Goal: Task Accomplishment & Management: Manage account settings

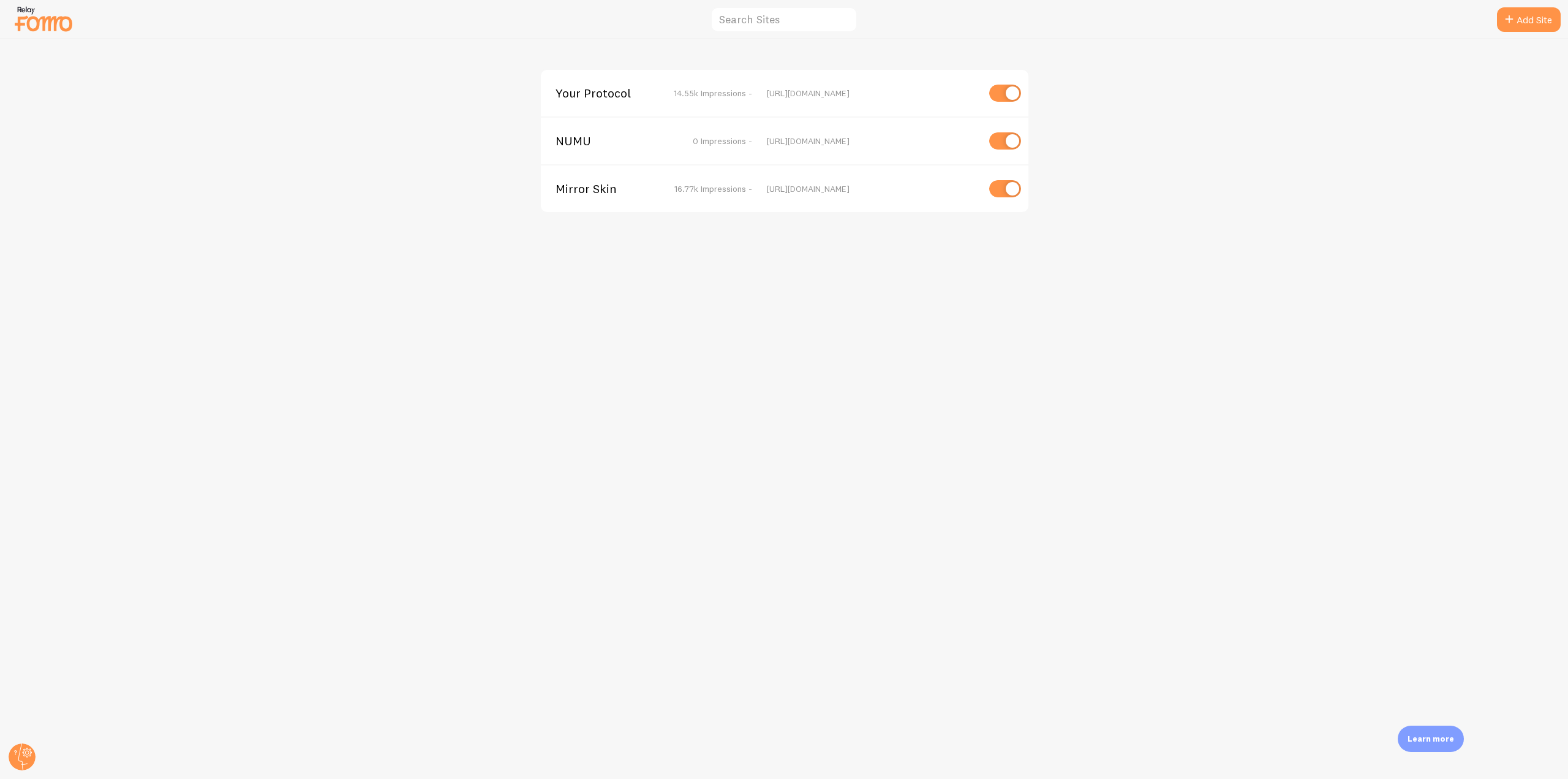
click at [558, 139] on span "NUMU" at bounding box center [605, 140] width 99 height 11
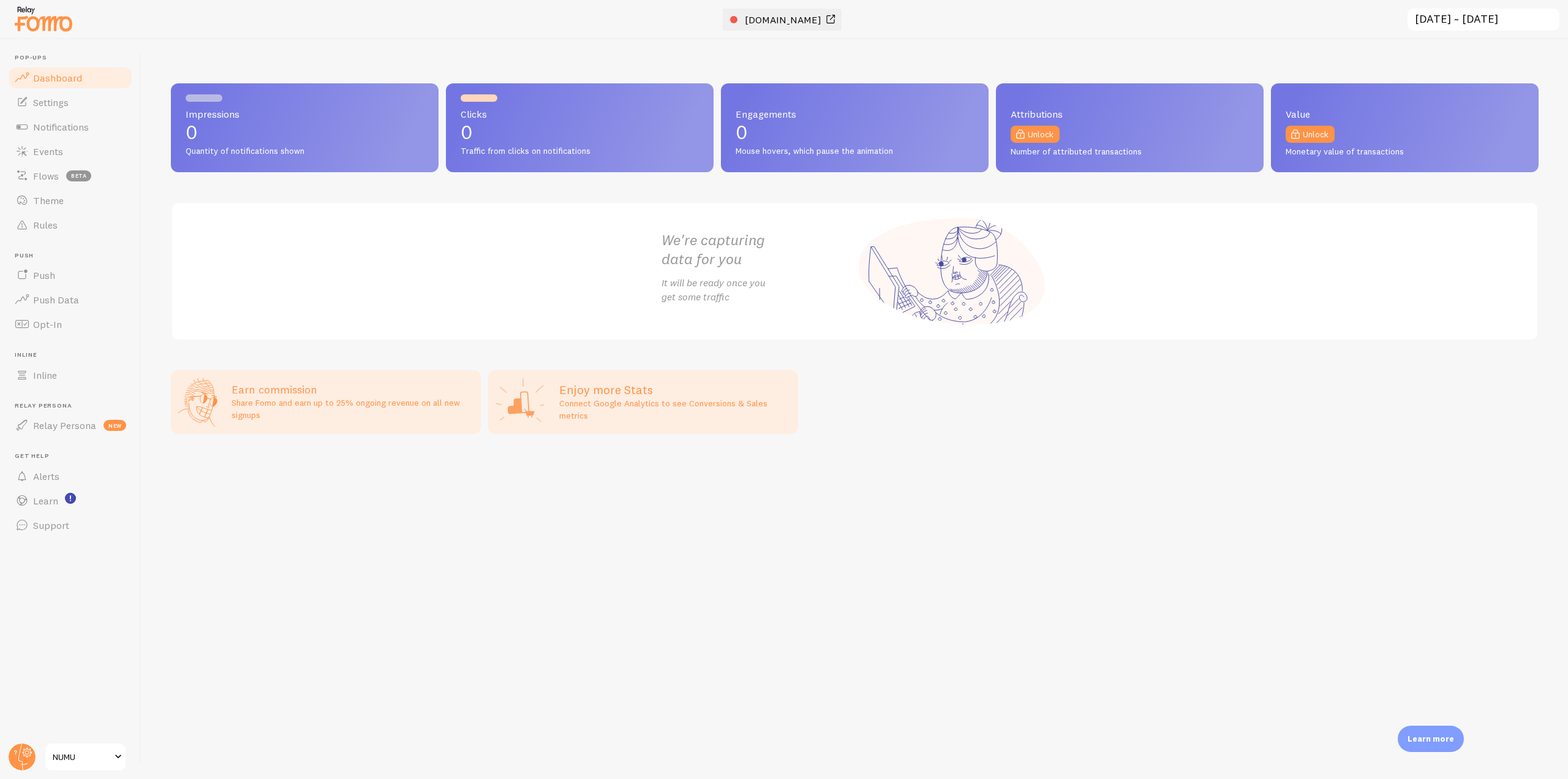
click at [770, 26] on link "[DOMAIN_NAME]" at bounding box center [783, 20] width 107 height 15
click at [110, 124] on link "Notifications" at bounding box center [70, 127] width 126 height 25
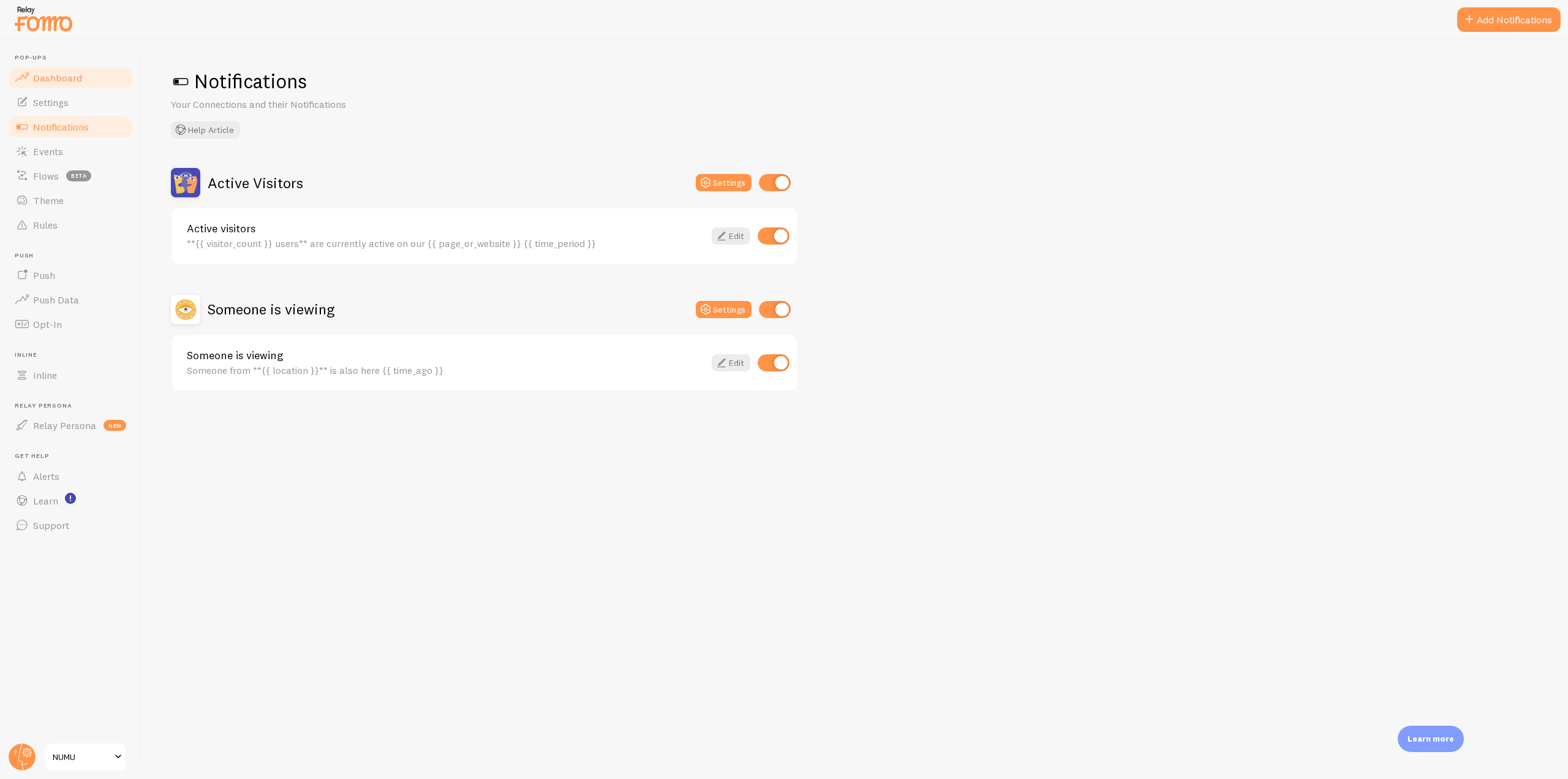
click at [85, 76] on link "Dashboard" at bounding box center [70, 78] width 126 height 25
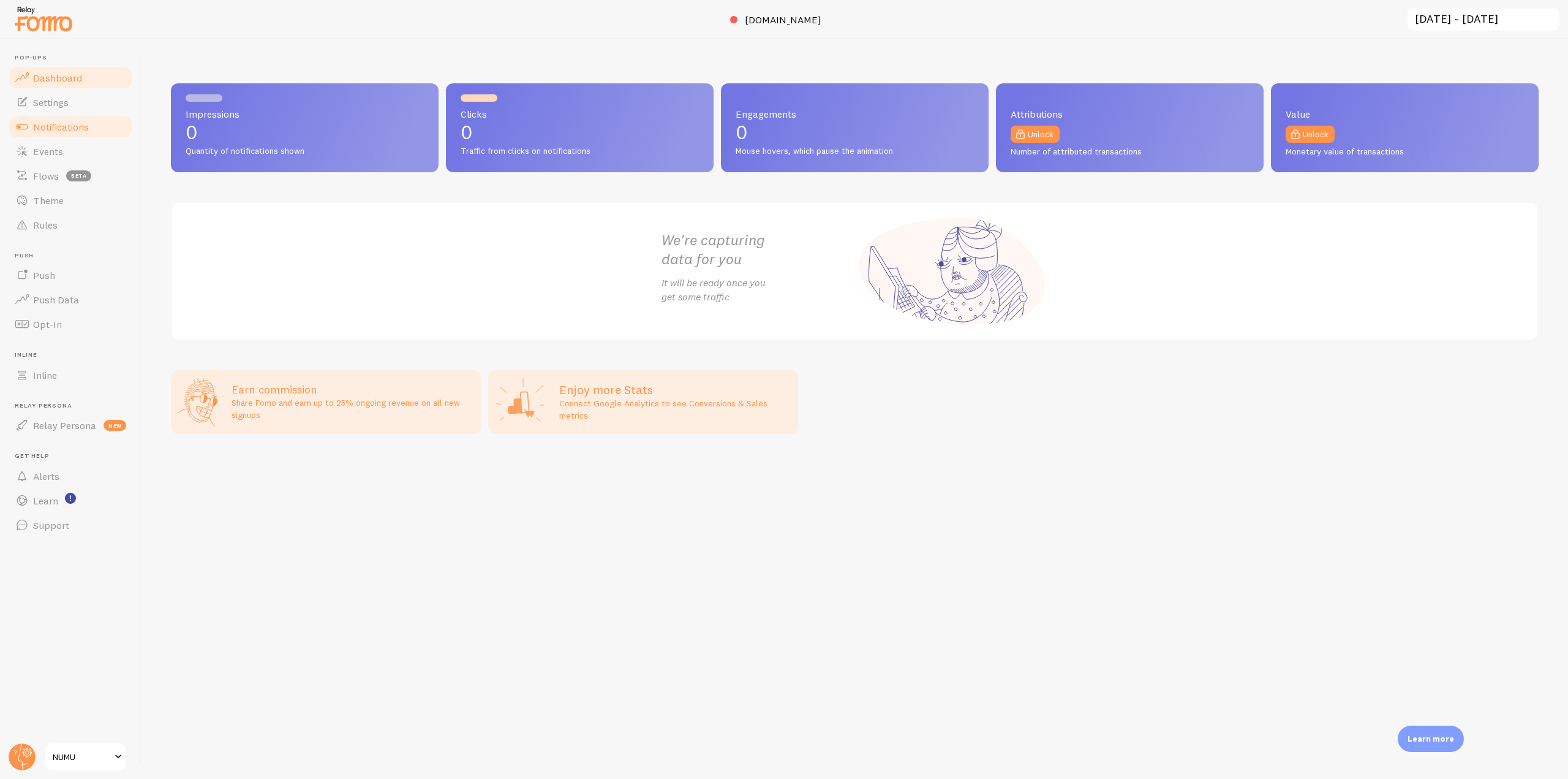
click at [92, 128] on link "Notifications" at bounding box center [70, 127] width 126 height 25
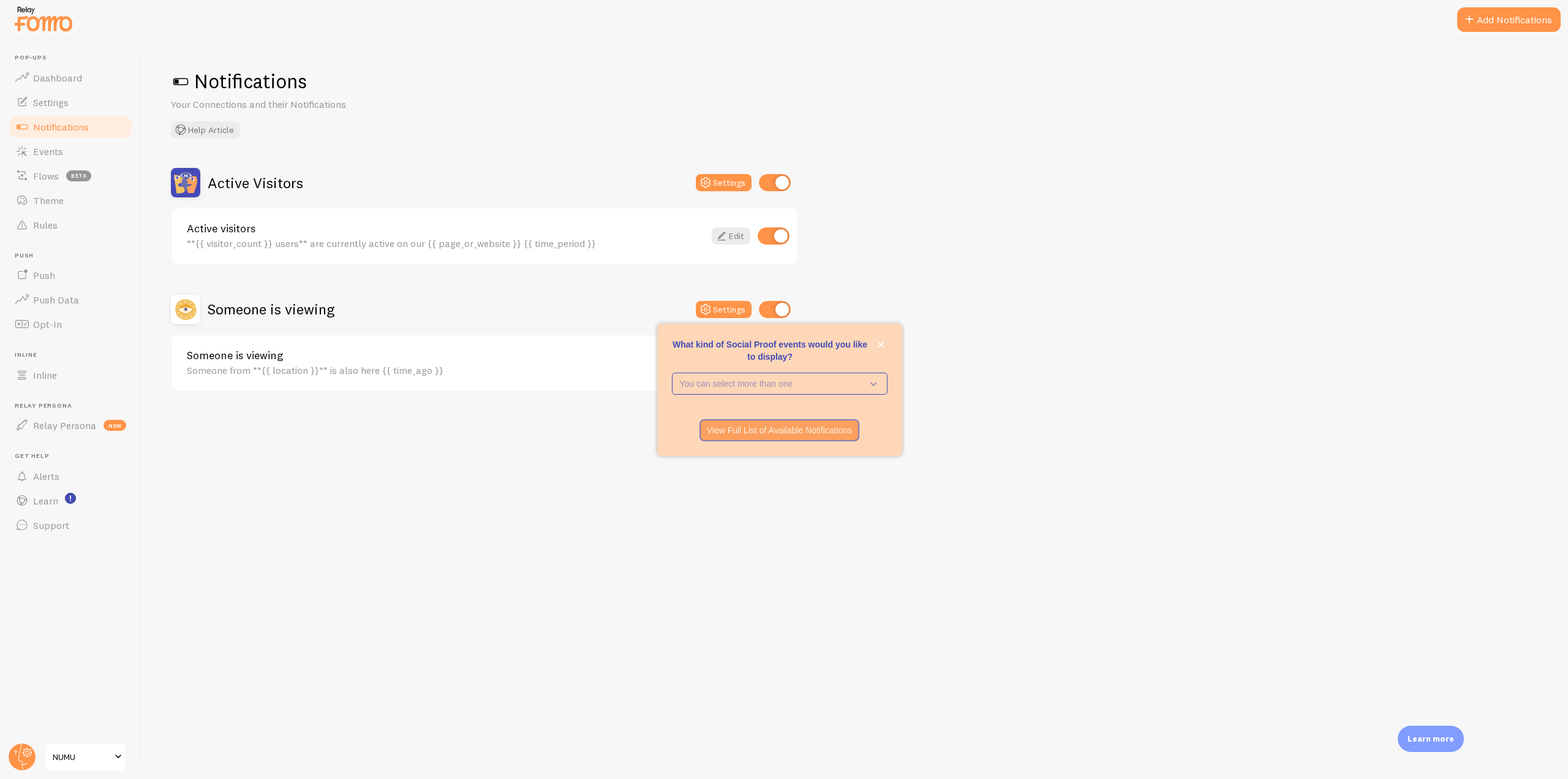
click at [41, 23] on img at bounding box center [43, 18] width 61 height 31
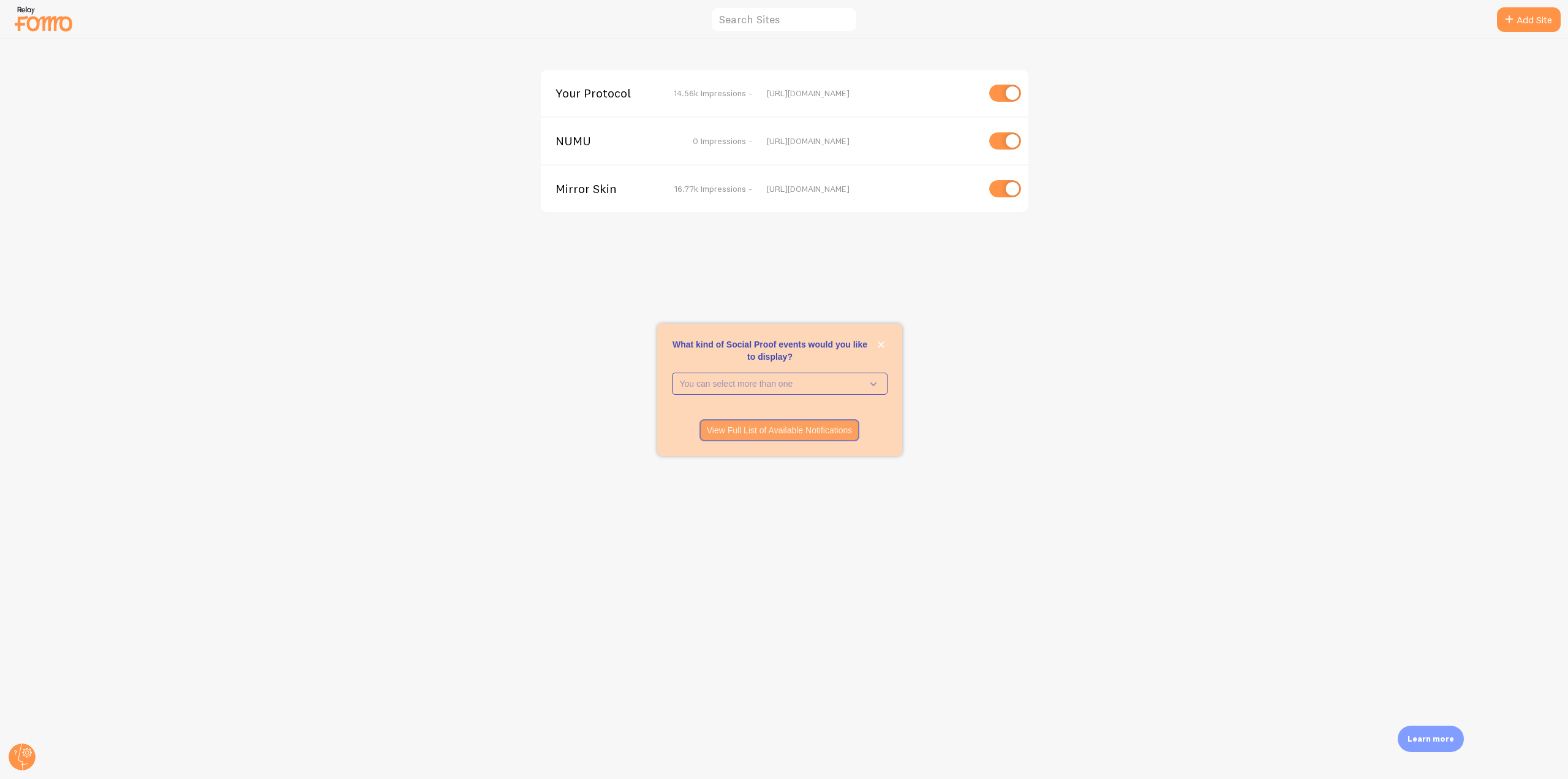
click at [582, 188] on span "Mirror Skin" at bounding box center [605, 188] width 99 height 11
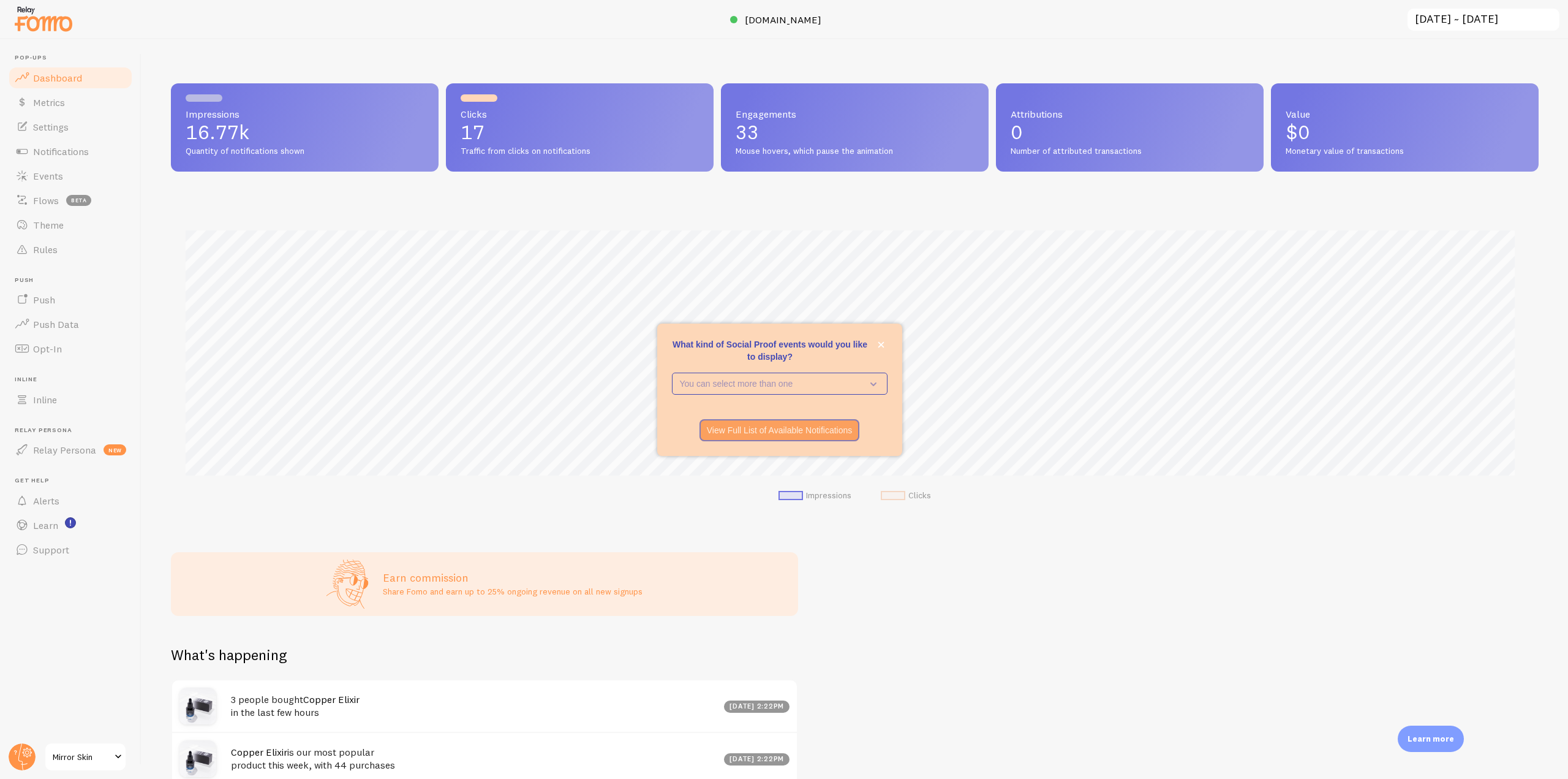
scroll to position [322, 1358]
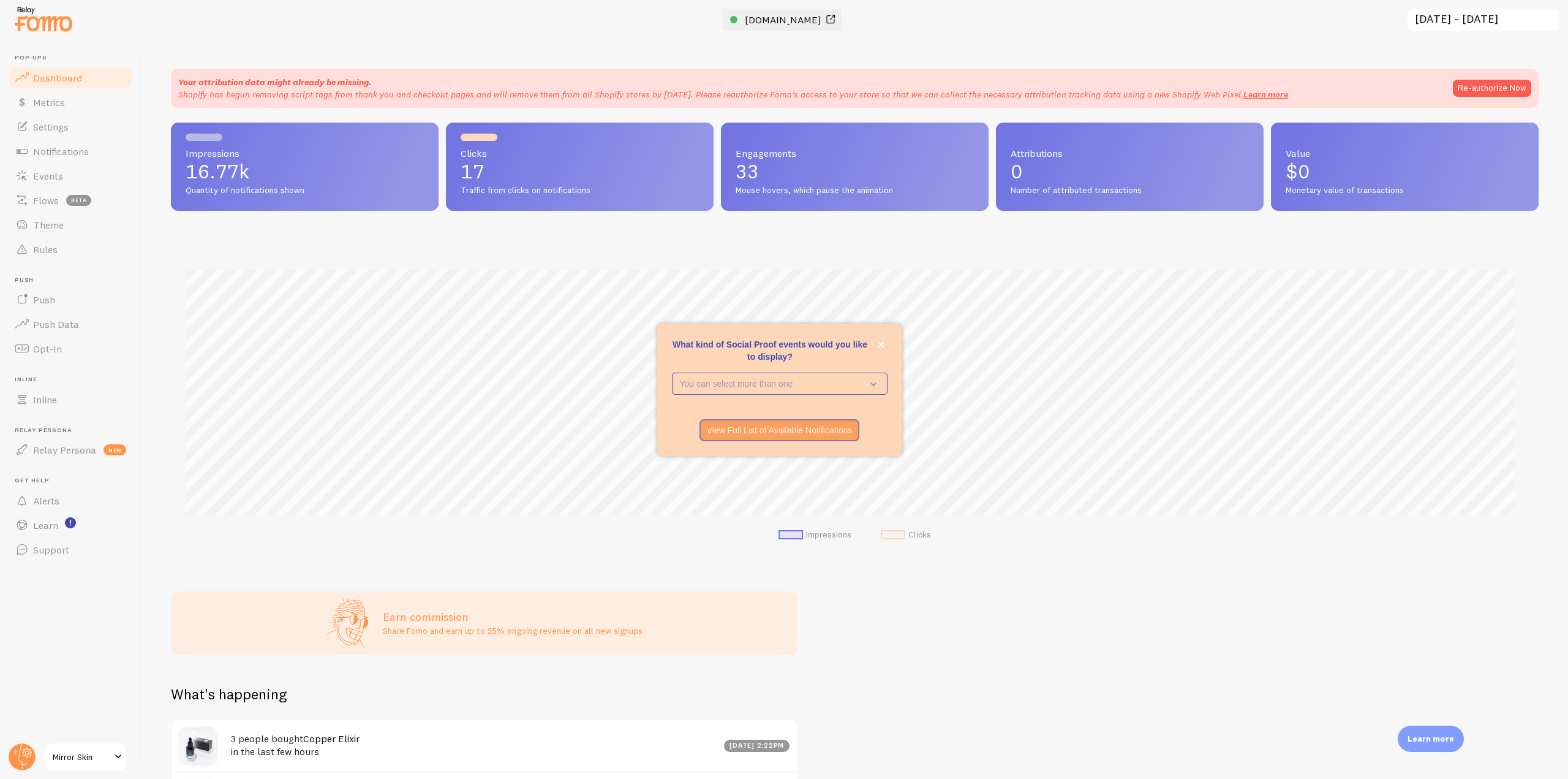
click at [764, 24] on span "[DOMAIN_NAME]" at bounding box center [783, 20] width 76 height 12
click at [101, 159] on link "Notifications" at bounding box center [70, 152] width 126 height 25
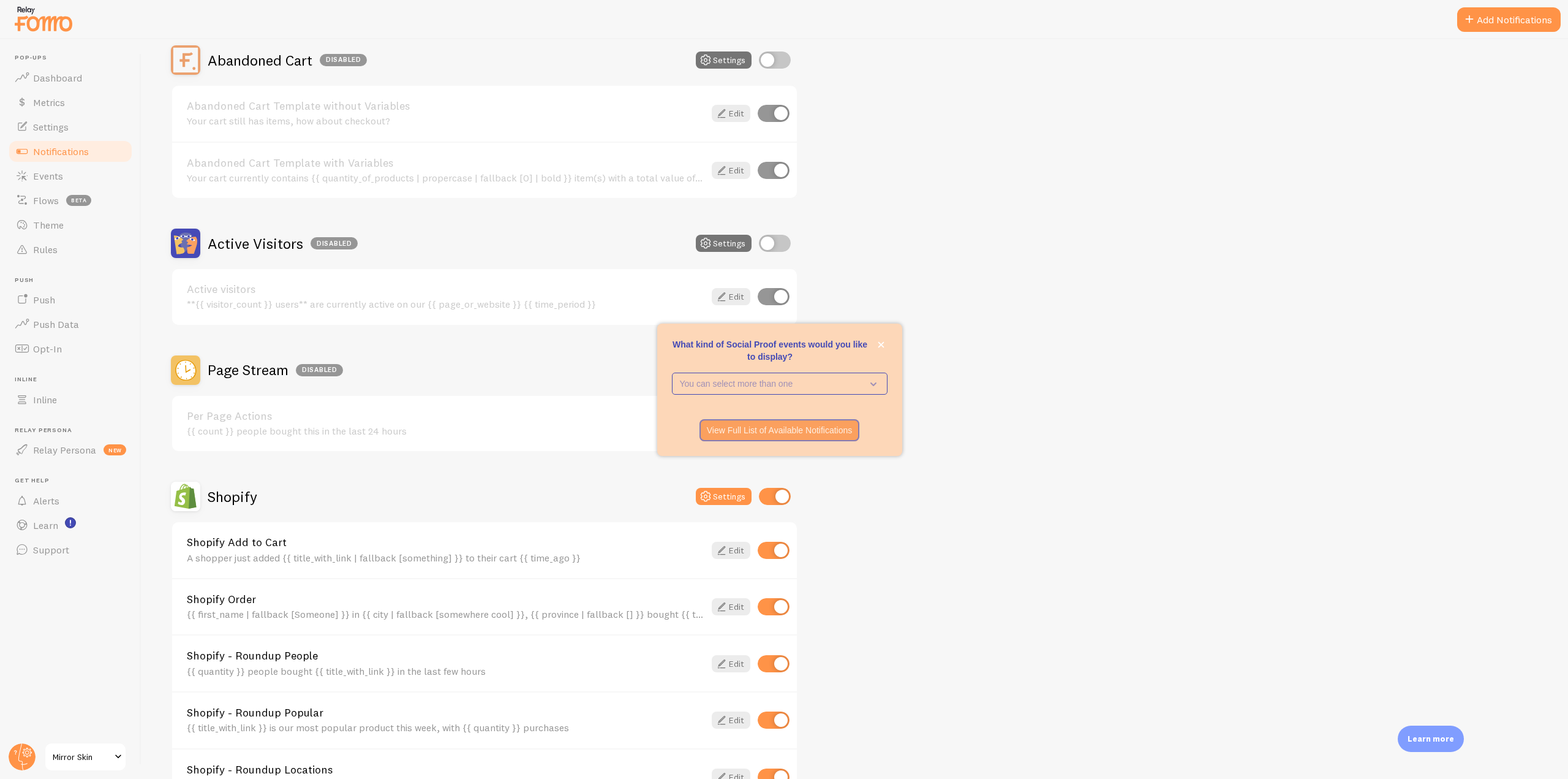
scroll to position [245, 0]
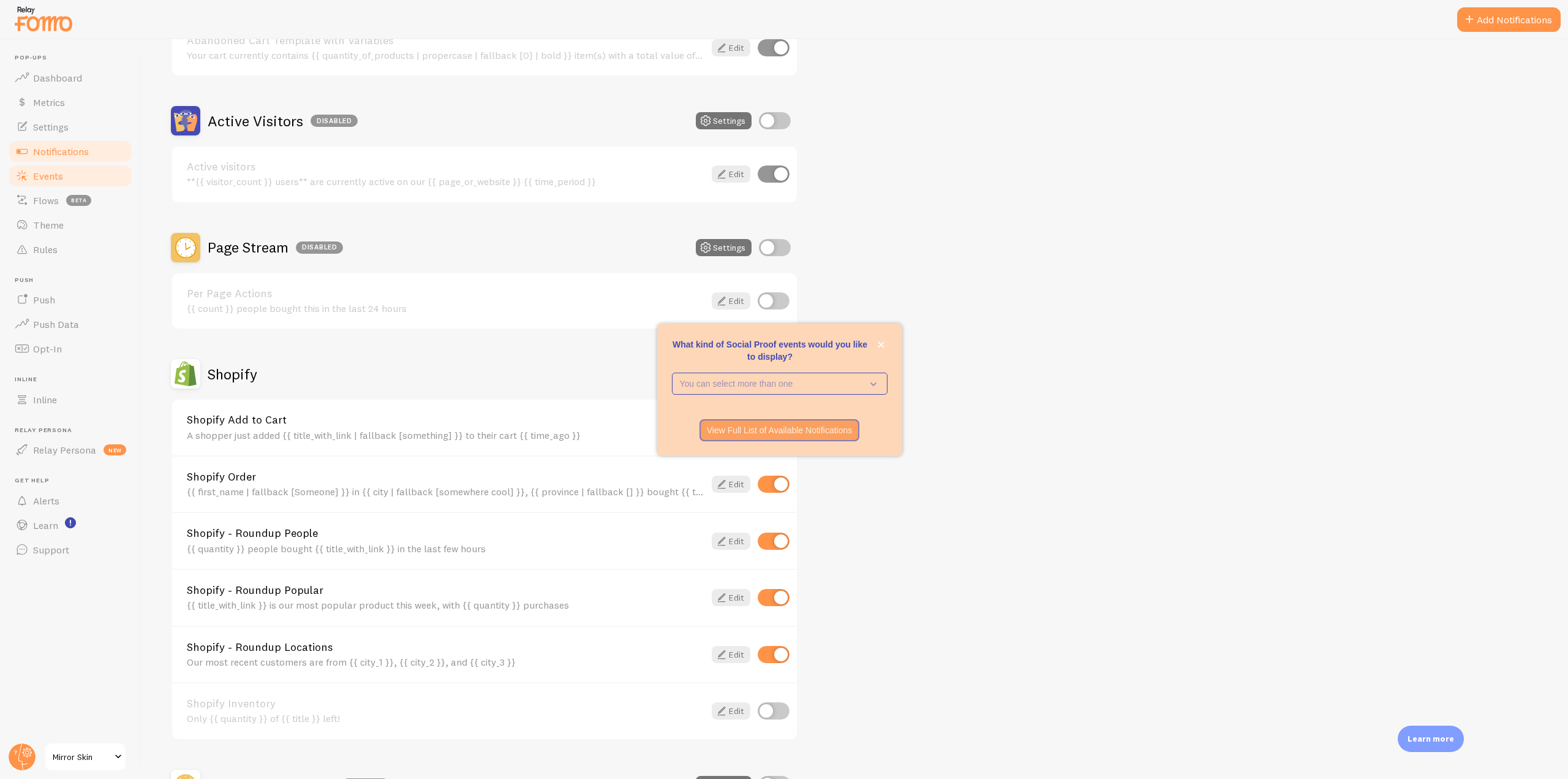
click at [79, 176] on link "Events" at bounding box center [70, 176] width 126 height 25
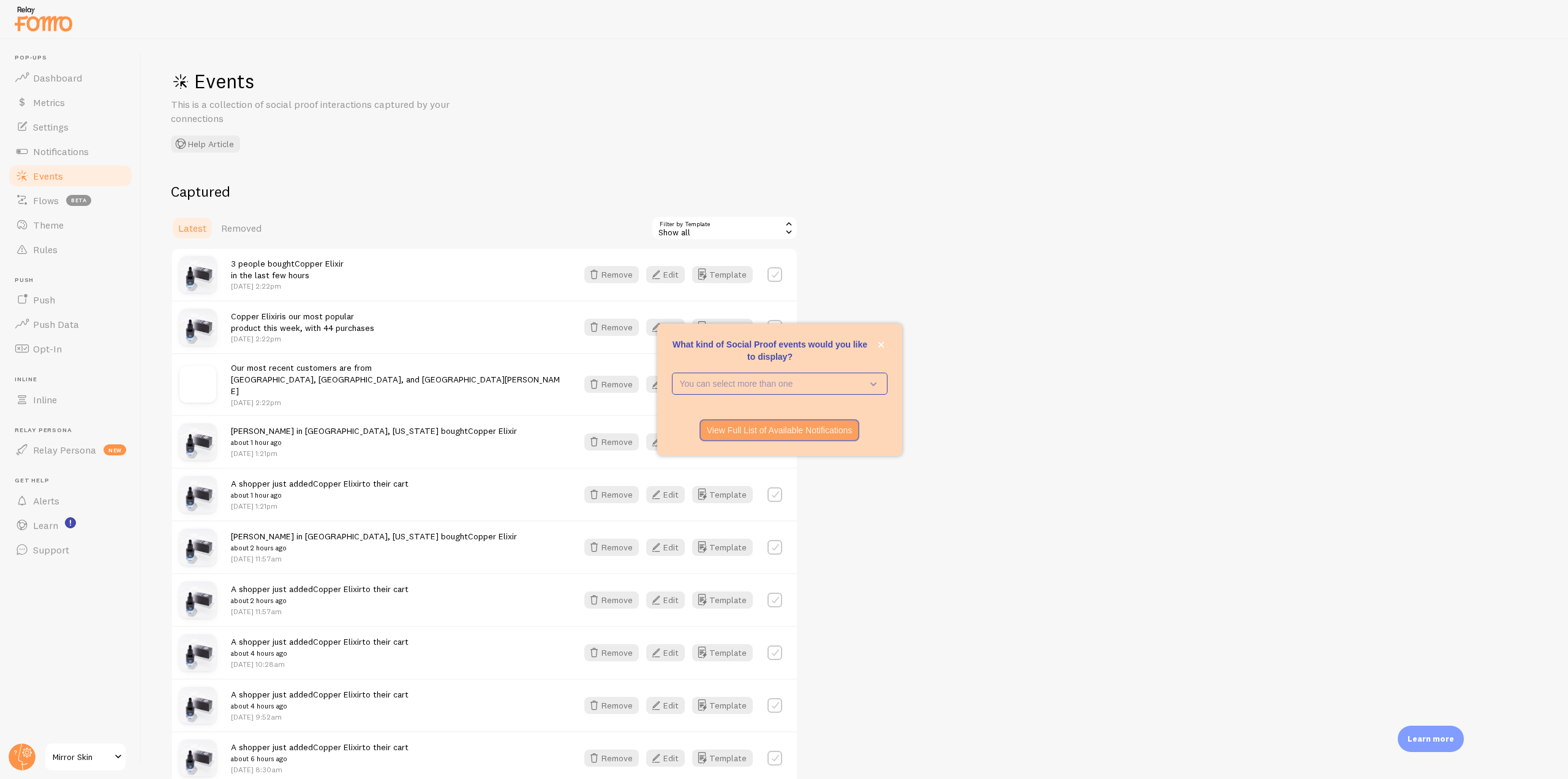
scroll to position [123, 0]
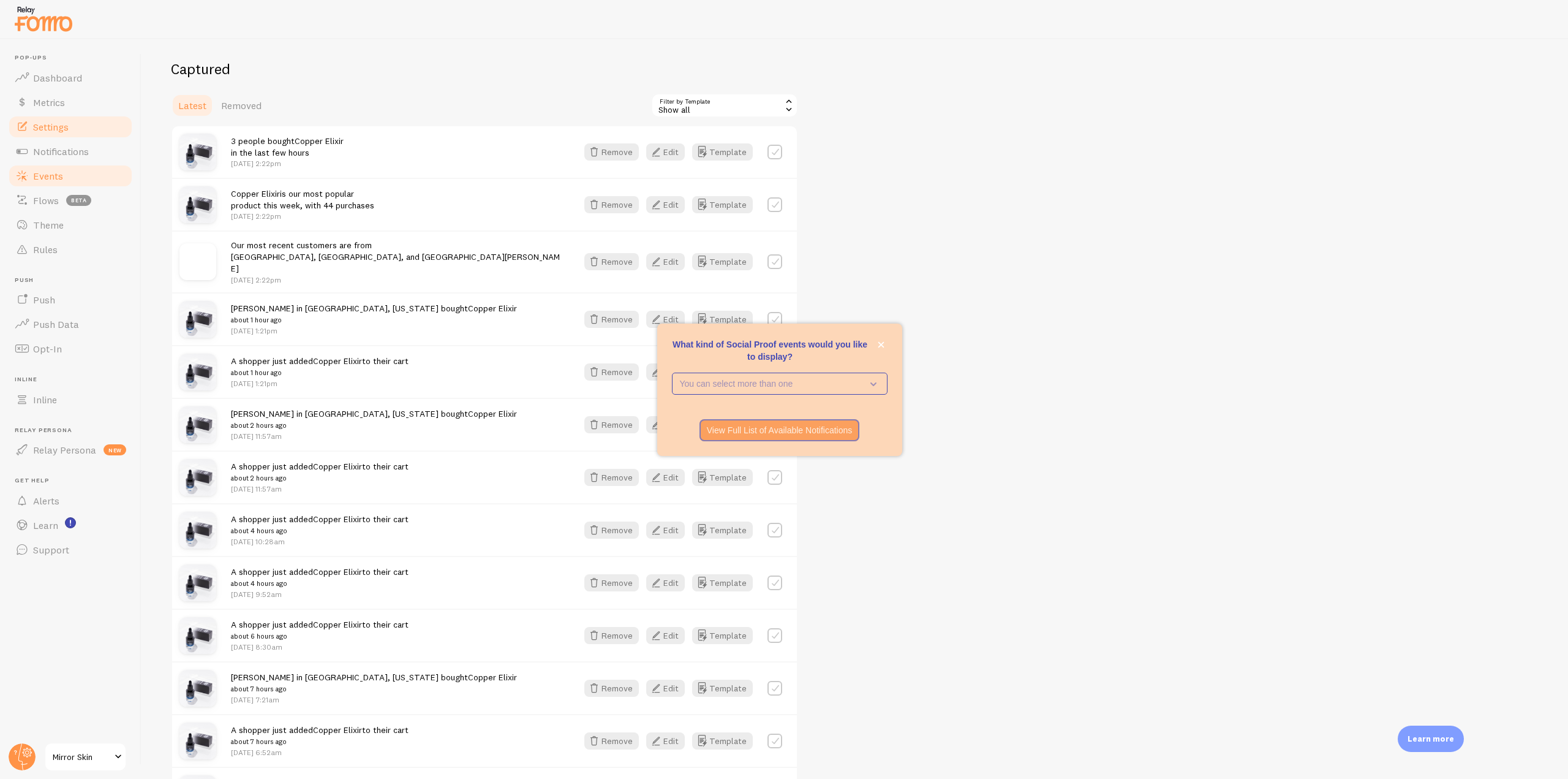
click at [90, 115] on link "Settings" at bounding box center [70, 127] width 126 height 25
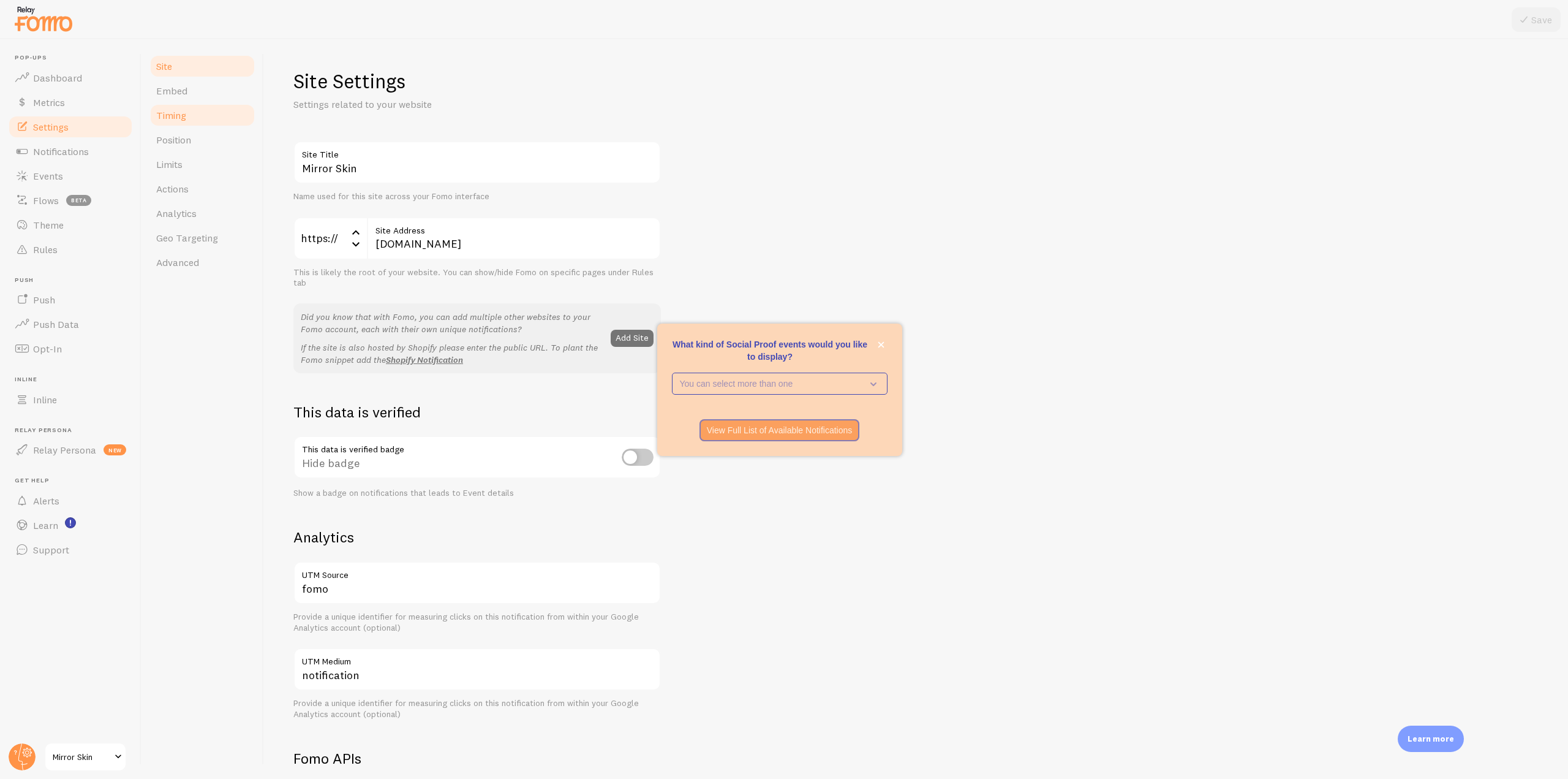
click at [186, 123] on link "Timing" at bounding box center [202, 115] width 107 height 25
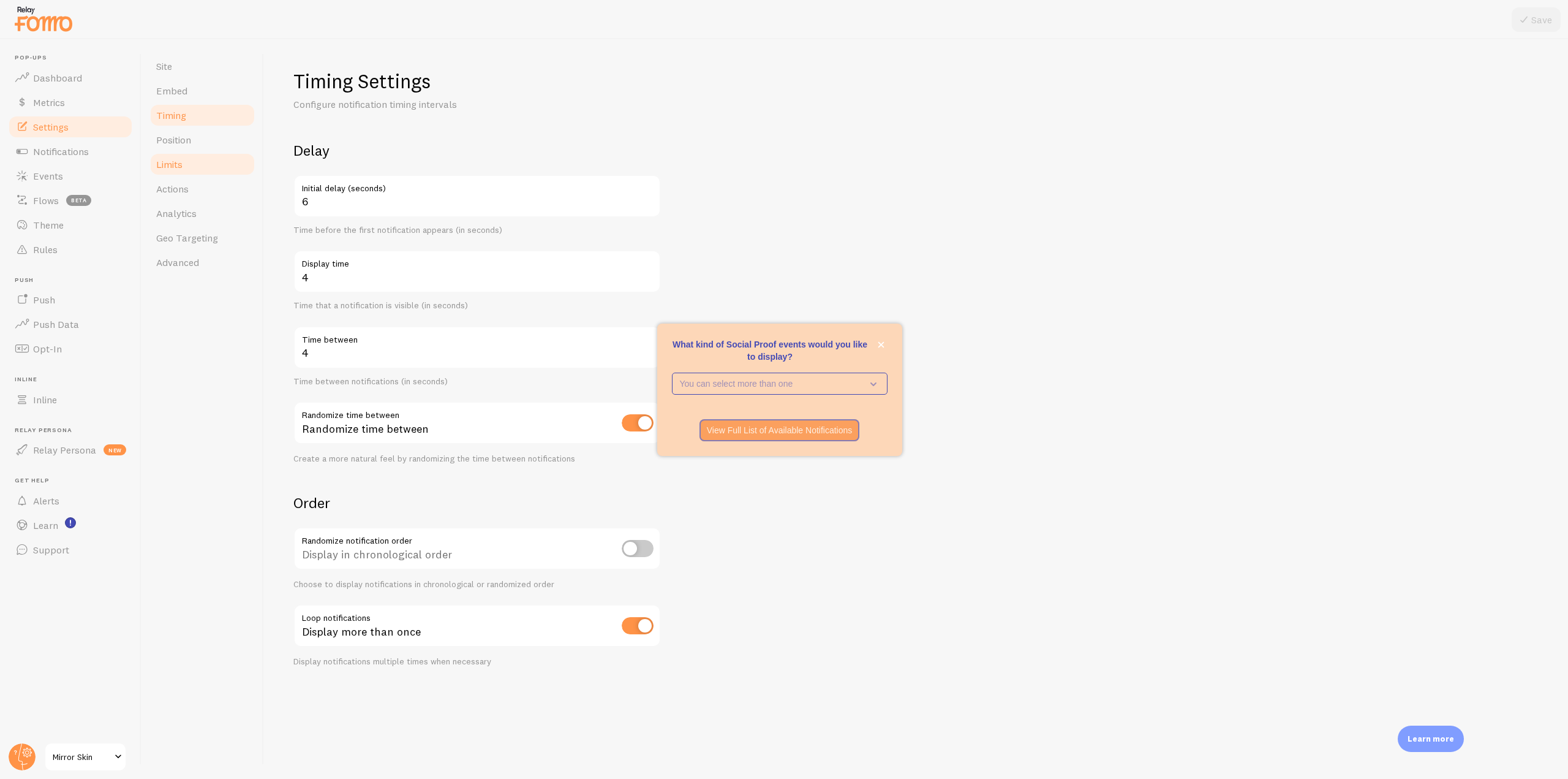
click at [186, 168] on link "Limits" at bounding box center [202, 164] width 107 height 25
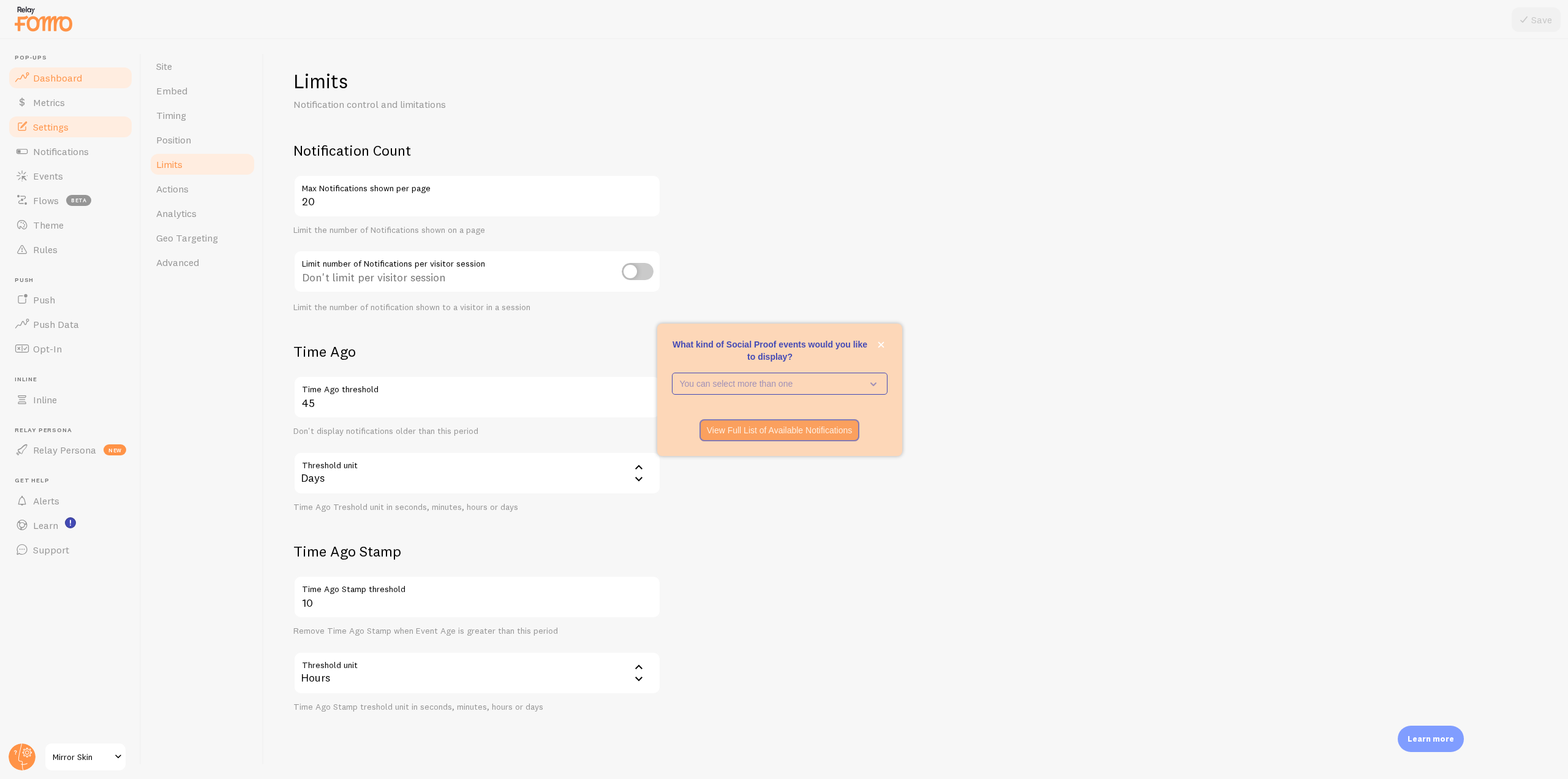
click at [96, 77] on link "Dashboard" at bounding box center [70, 78] width 126 height 25
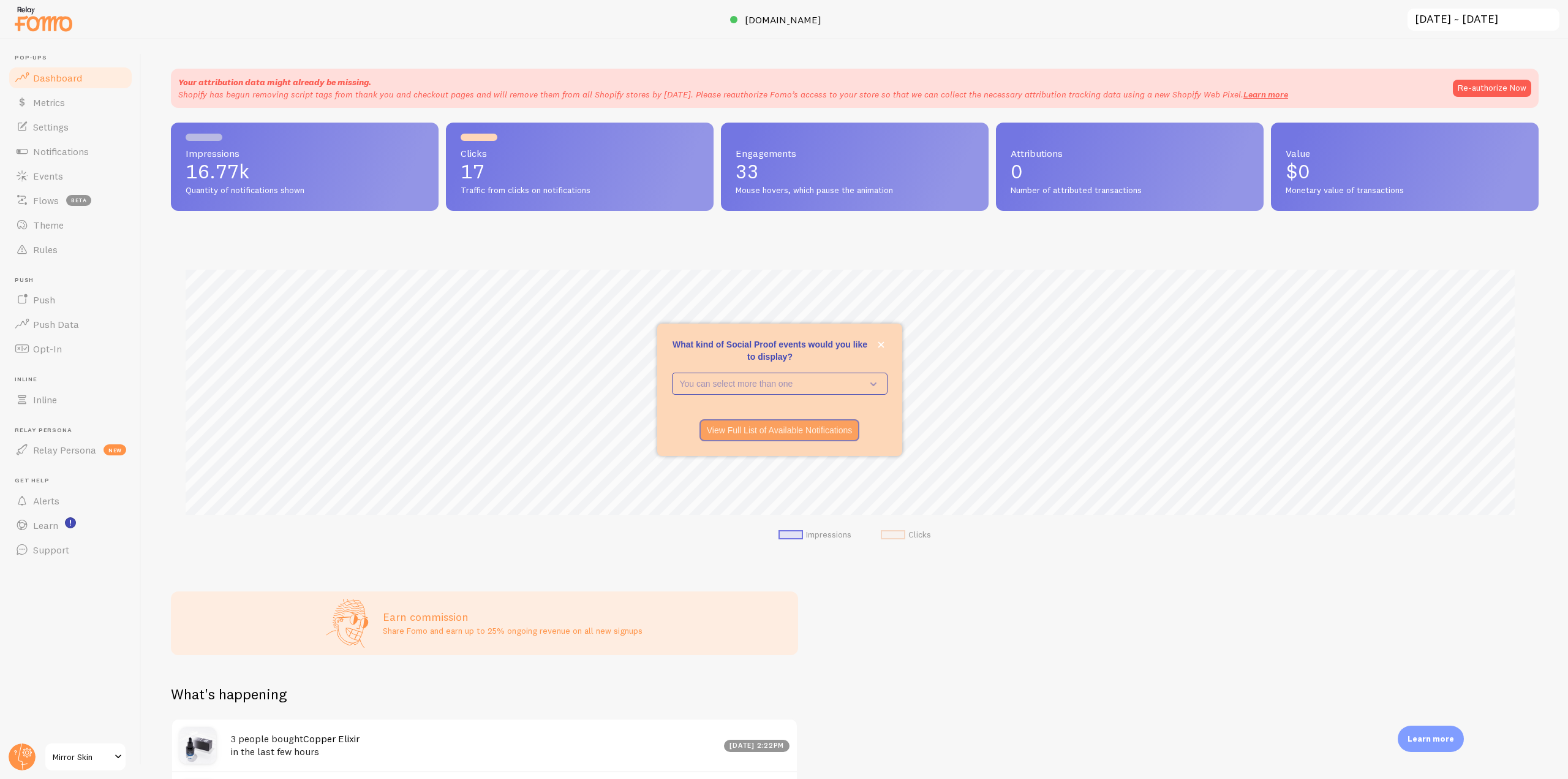
scroll to position [322, 1358]
click at [53, 33] on img at bounding box center [43, 18] width 61 height 31
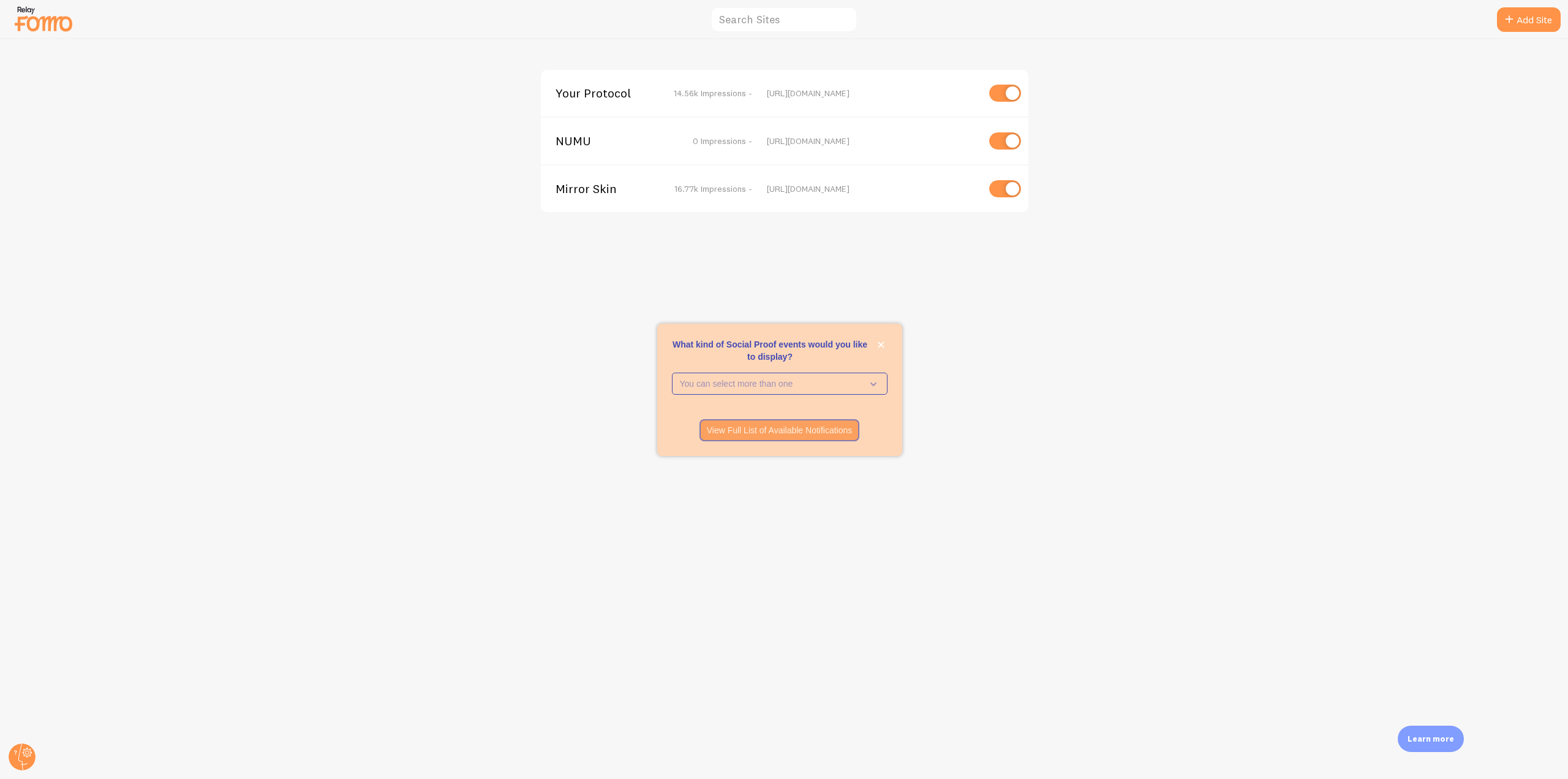
click at [586, 94] on span "Your Protocol" at bounding box center [605, 93] width 99 height 11
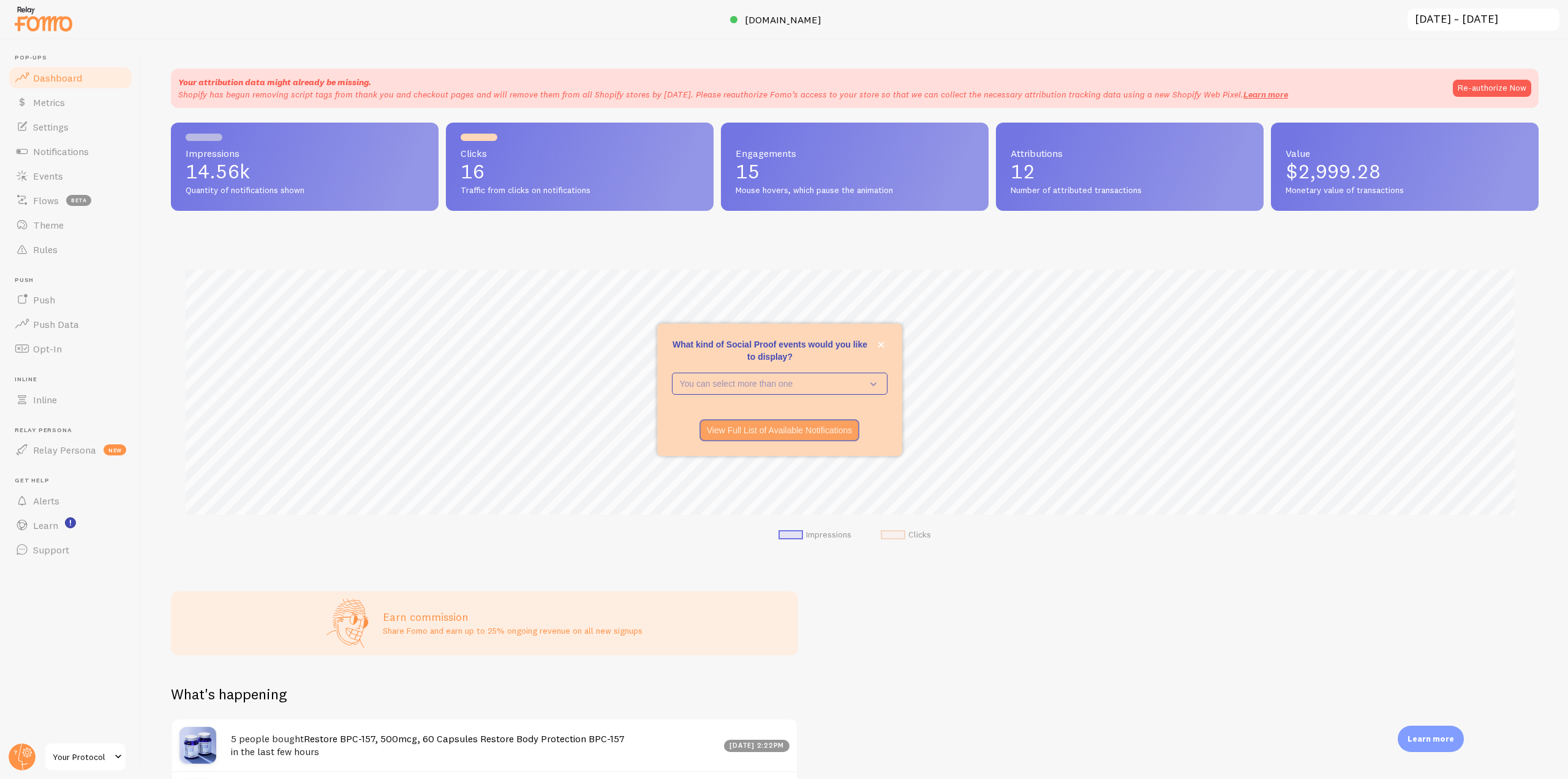
scroll to position [322, 1358]
click at [780, 25] on span "[DOMAIN_NAME]" at bounding box center [783, 20] width 76 height 12
click at [59, 23] on img at bounding box center [43, 18] width 61 height 31
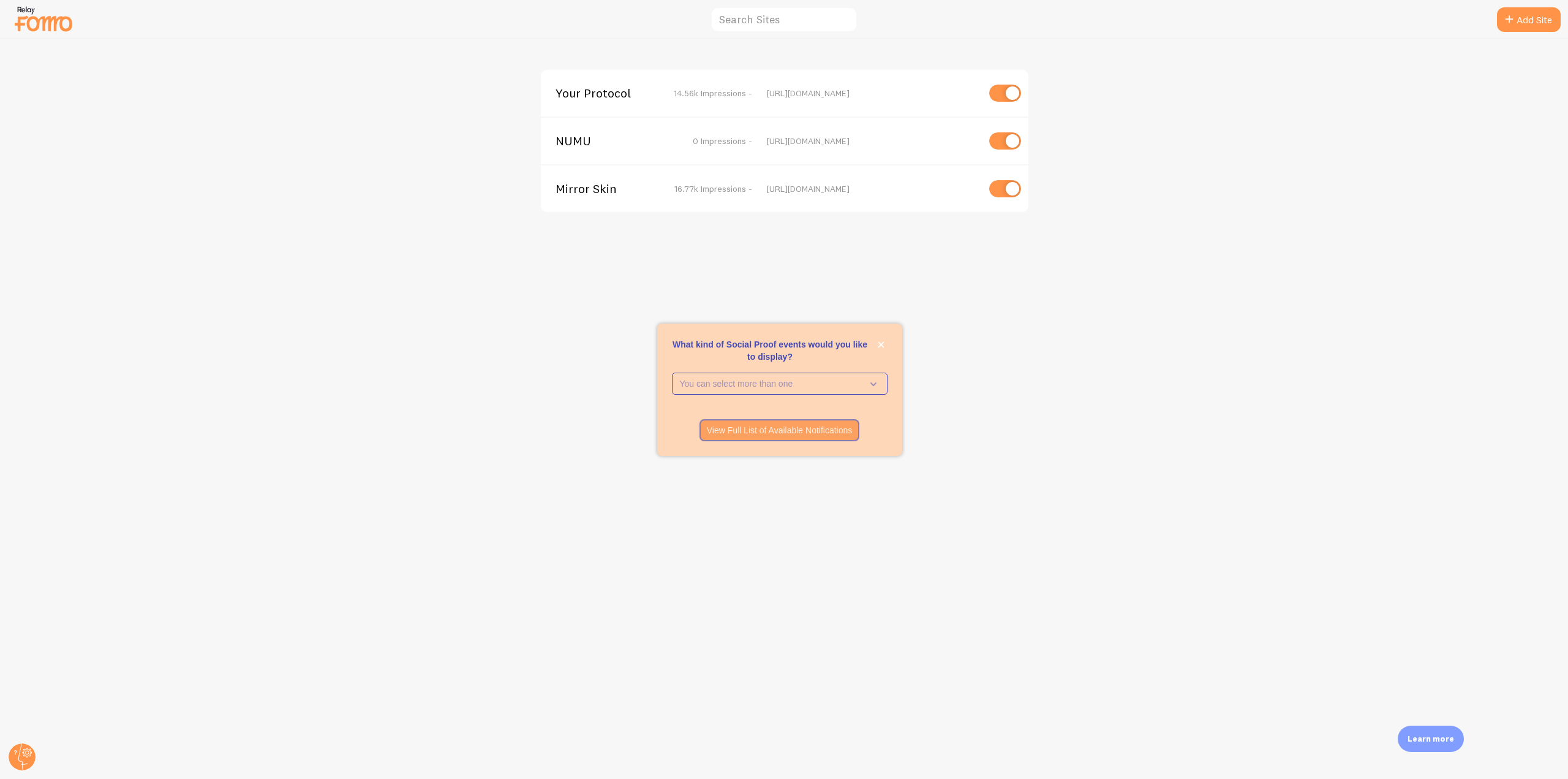
click at [590, 190] on span "Mirror Skin" at bounding box center [605, 188] width 99 height 11
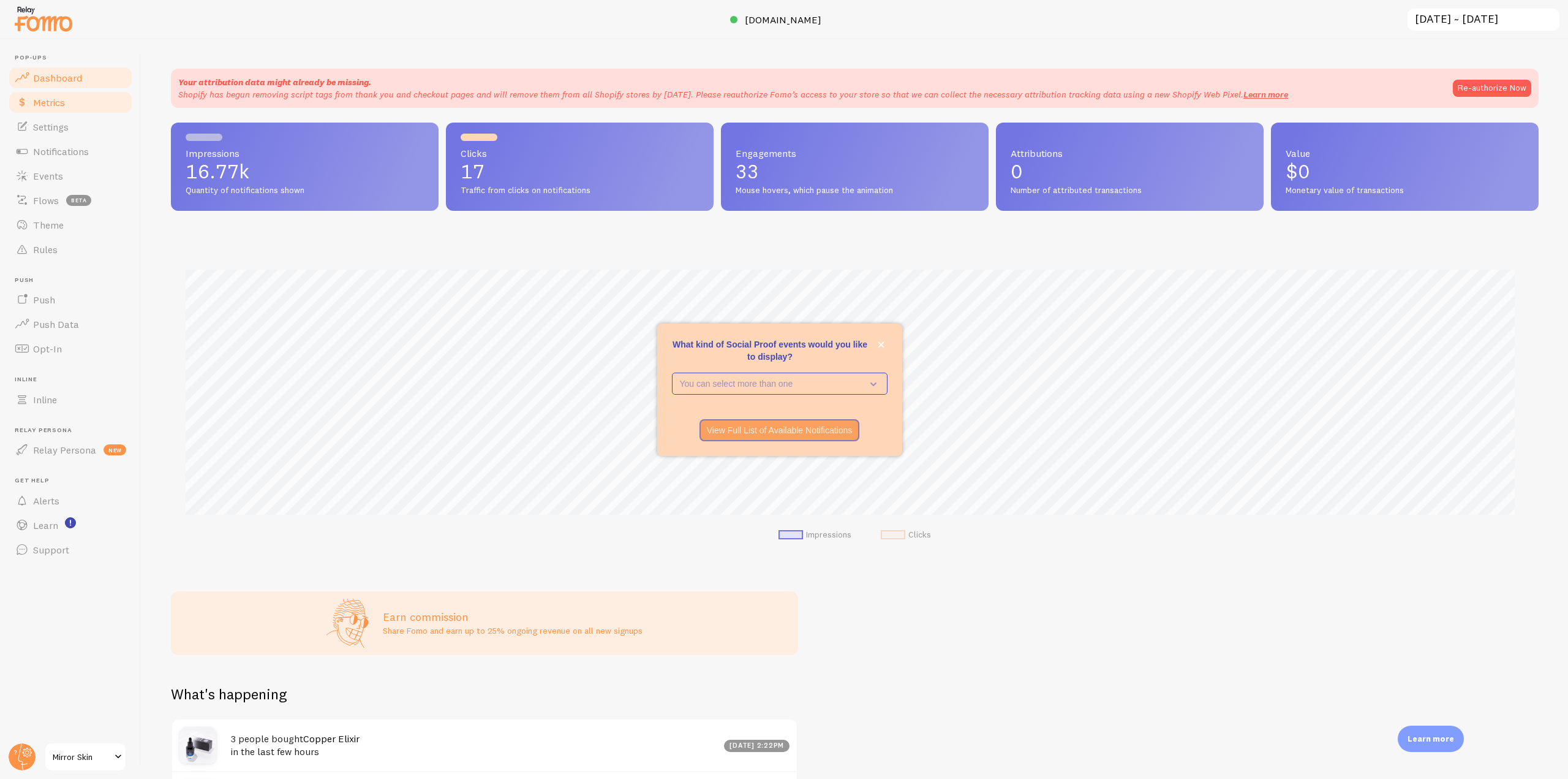
scroll to position [322, 1358]
click at [71, 131] on link "Settings" at bounding box center [70, 127] width 126 height 25
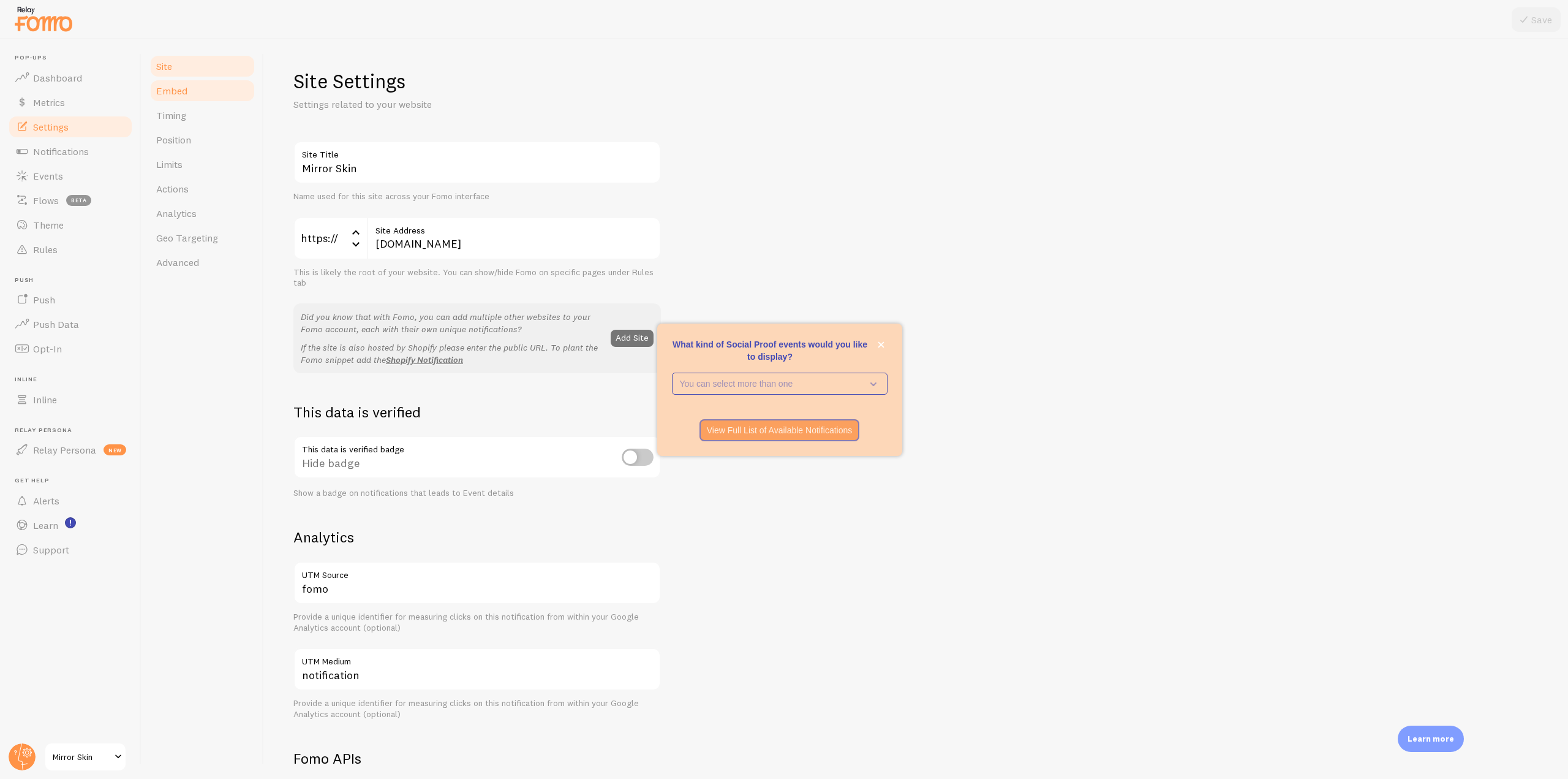
click at [195, 94] on link "Embed" at bounding box center [202, 91] width 107 height 25
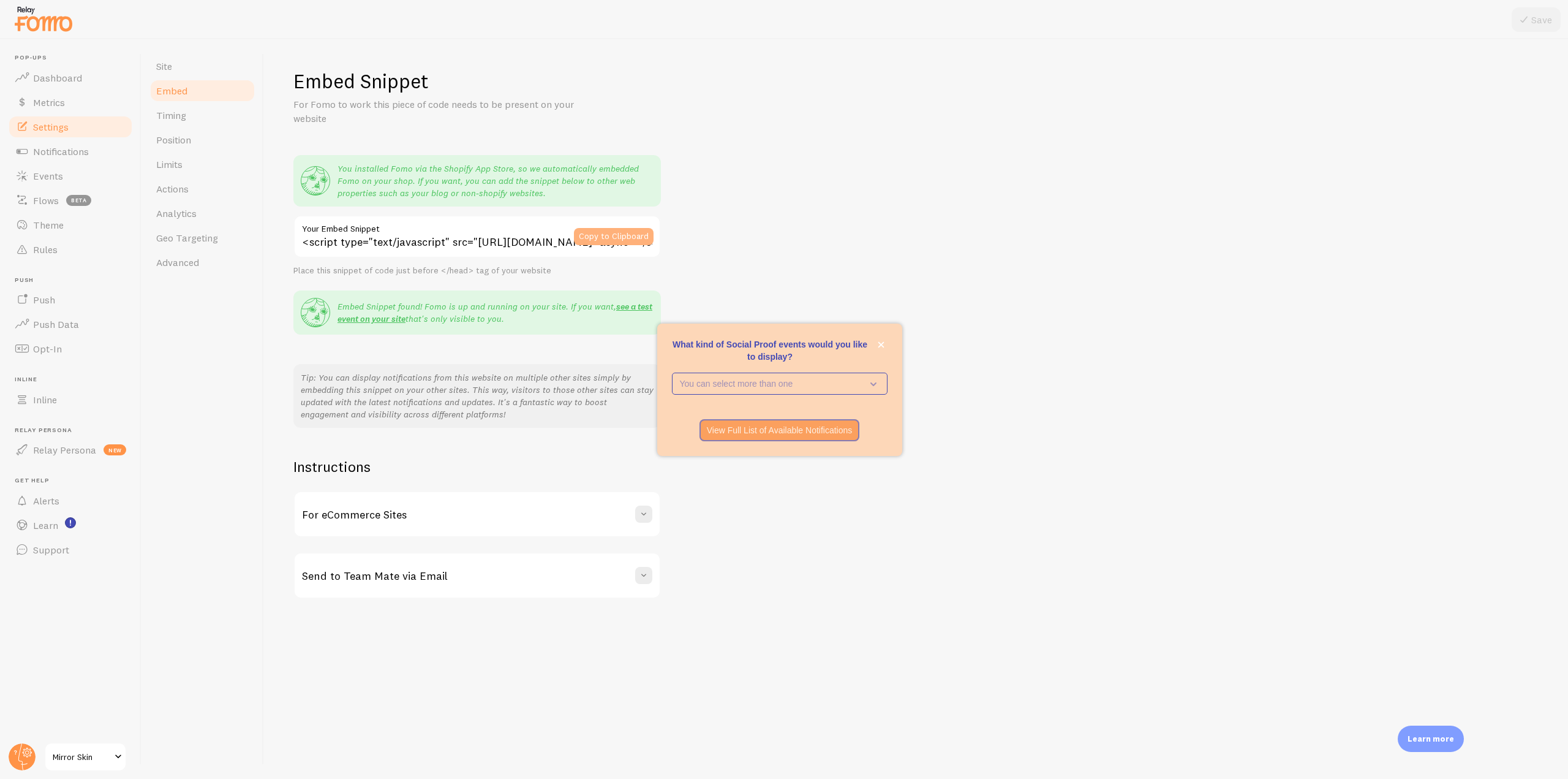
click at [602, 234] on button "Copy to Clipboard" at bounding box center [614, 236] width 80 height 17
click at [44, 5] on img at bounding box center [43, 18] width 61 height 31
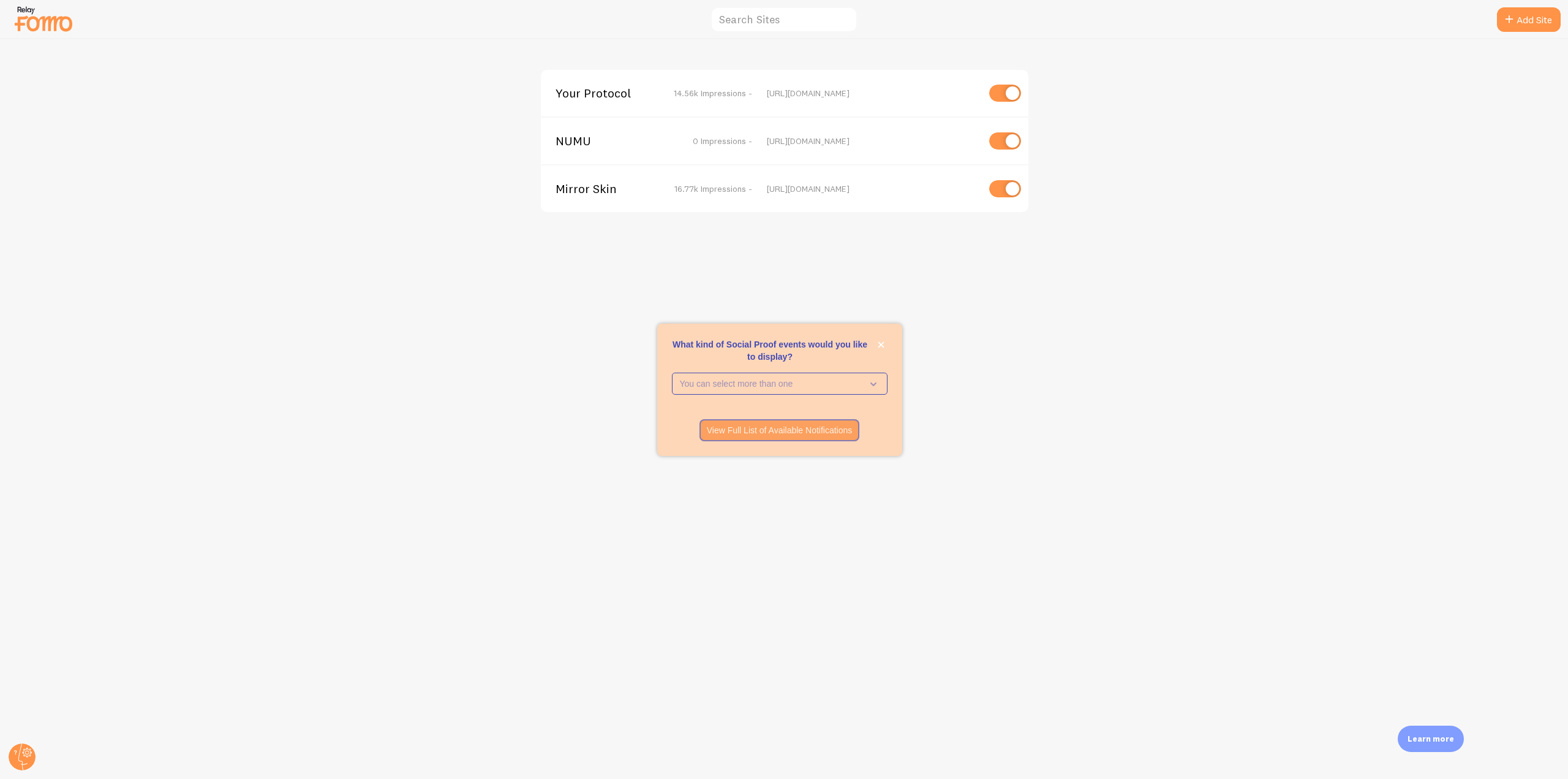
click at [590, 147] on span "NUMU" at bounding box center [605, 140] width 99 height 11
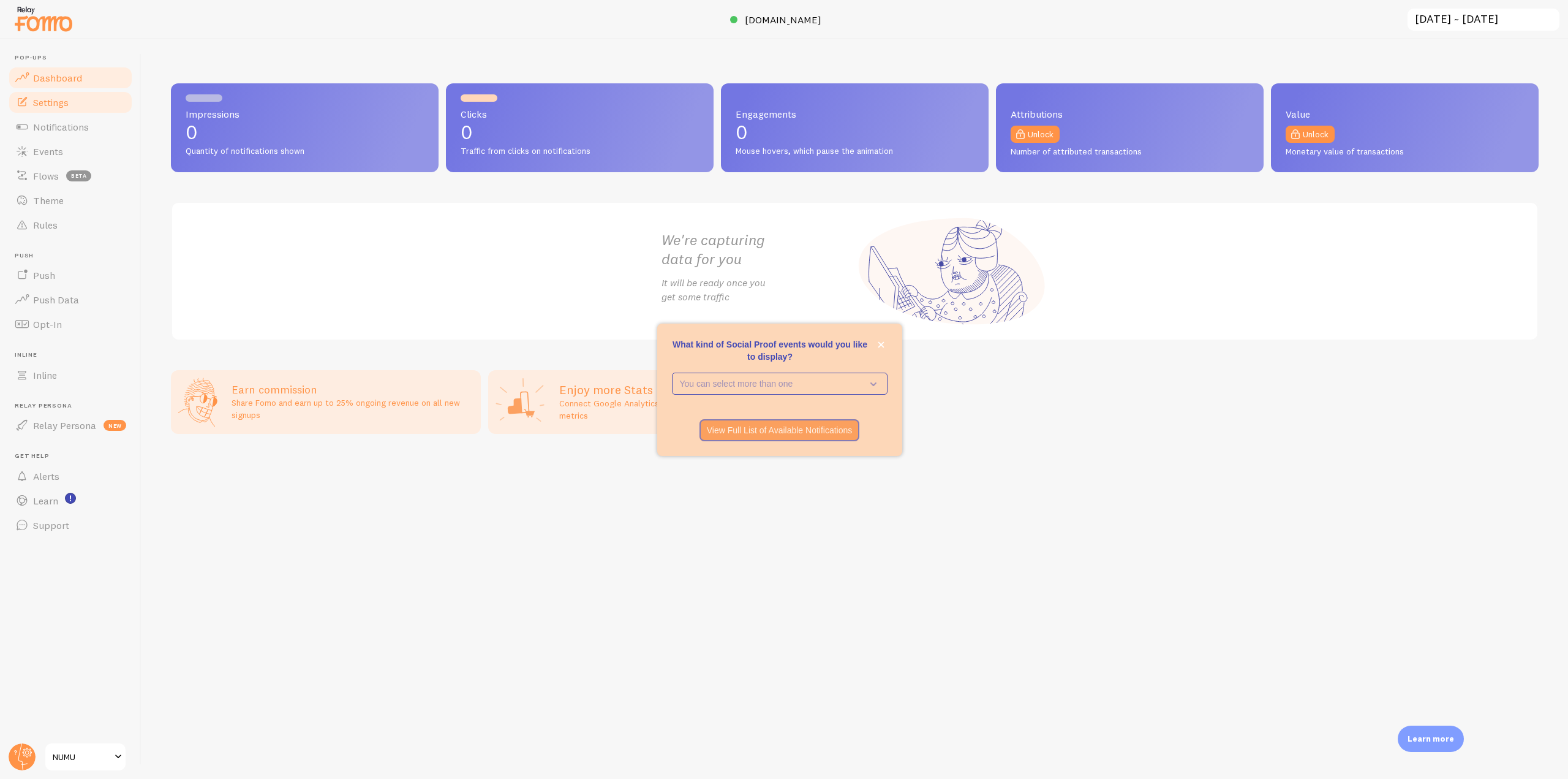
click at [51, 103] on span "Settings" at bounding box center [51, 102] width 36 height 12
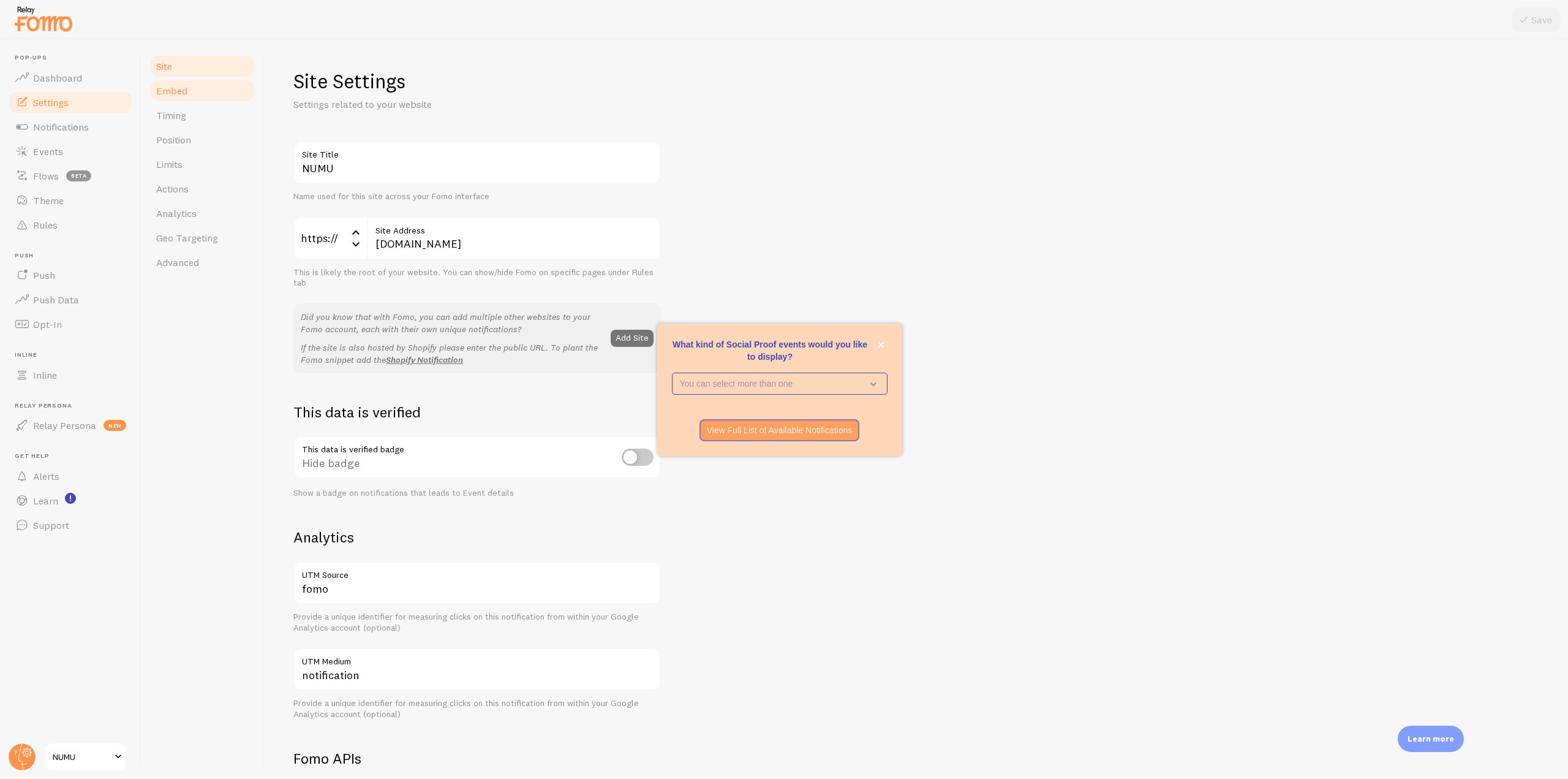
click at [186, 91] on link "Embed" at bounding box center [202, 91] width 107 height 25
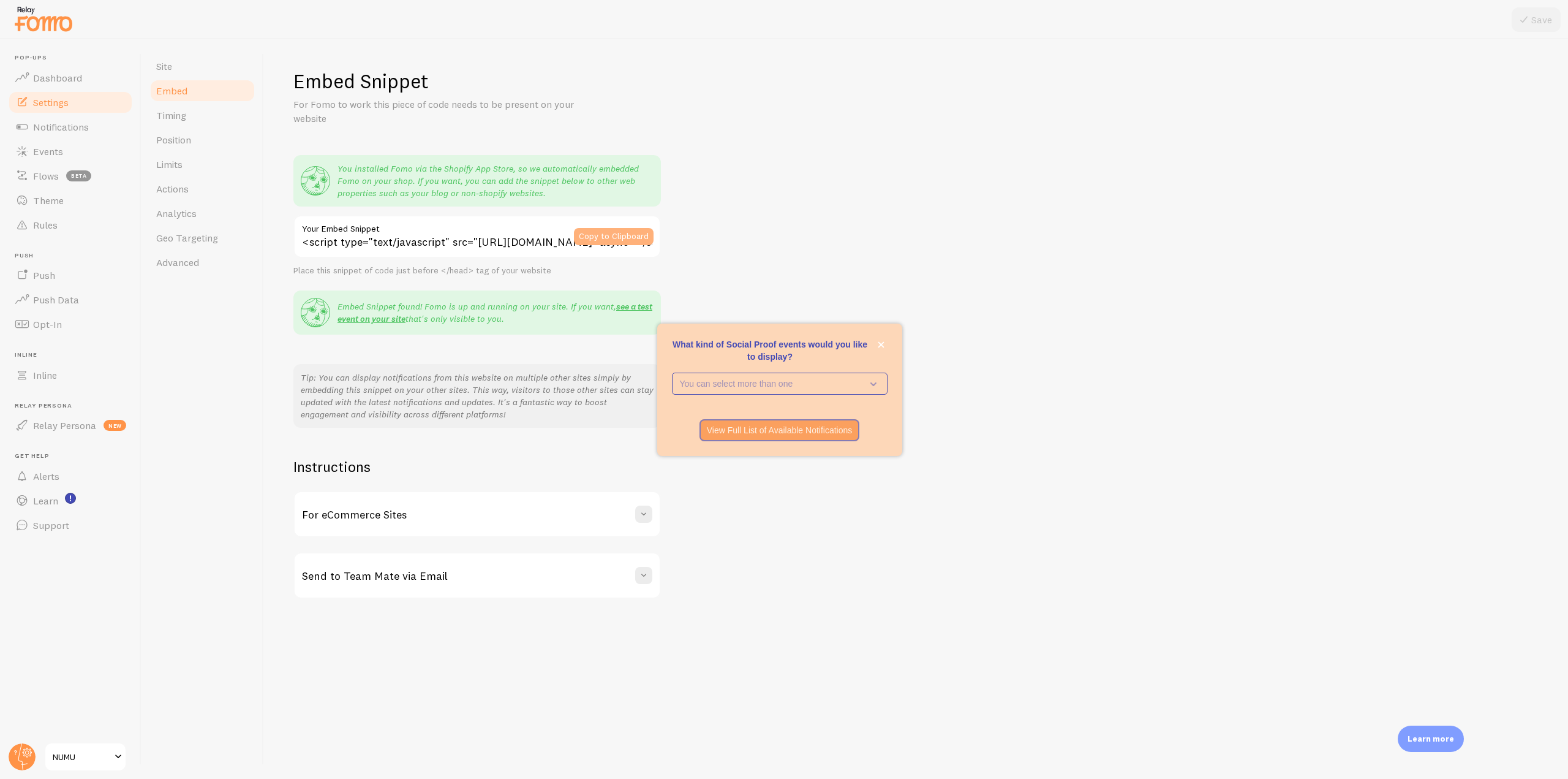
click at [583, 236] on button "Copy to Clipboard" at bounding box center [614, 236] width 80 height 17
